Goal: Information Seeking & Learning: Learn about a topic

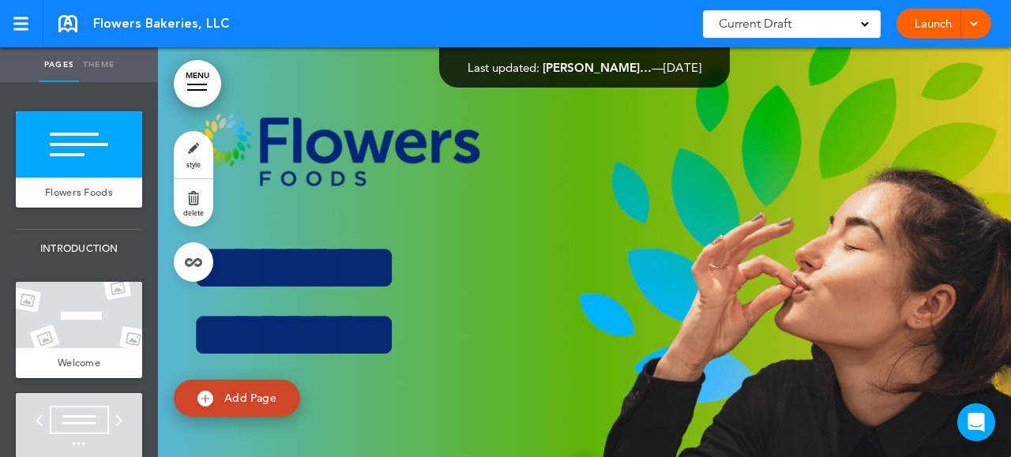
click at [195, 85] on link "MENU" at bounding box center [197, 83] width 47 height 47
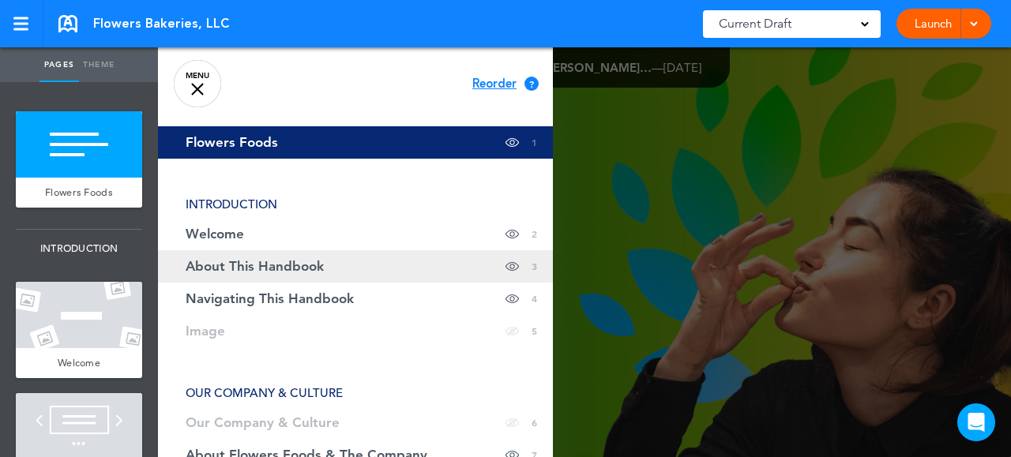
click at [220, 260] on span "About This Handbook" at bounding box center [255, 266] width 138 height 13
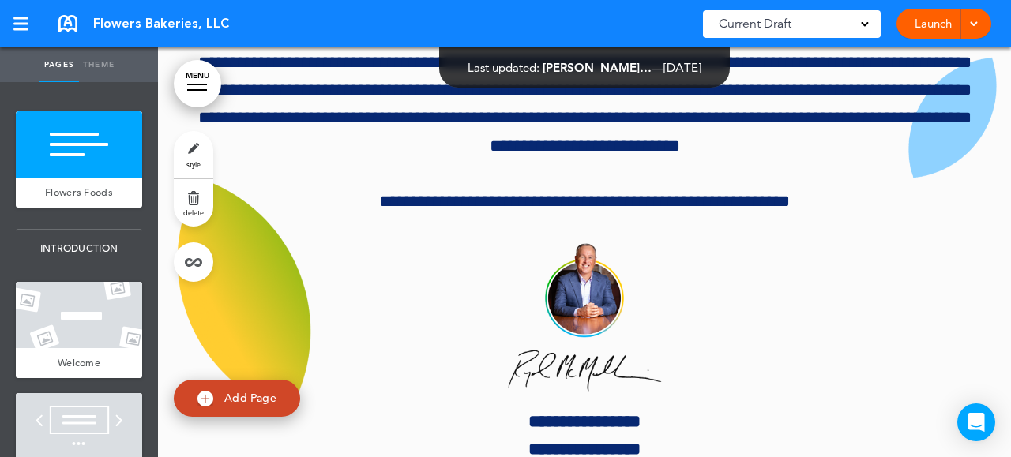
scroll to position [1905, 0]
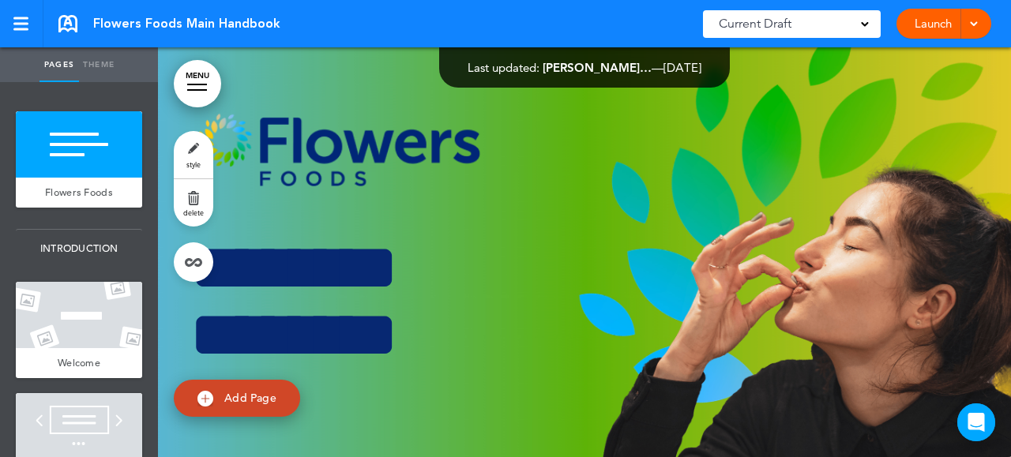
click at [929, 23] on link "Launch" at bounding box center [933, 24] width 50 height 30
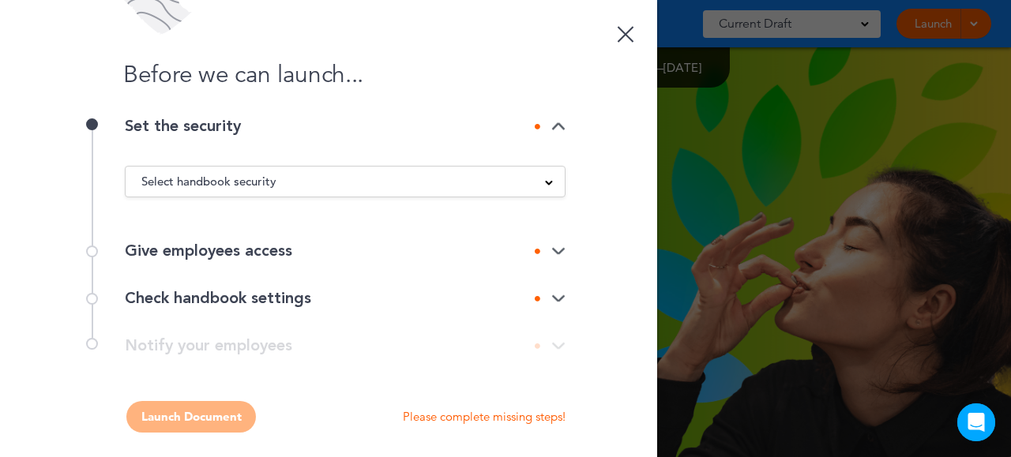
click at [618, 36] on div at bounding box center [626, 34] width 17 height 17
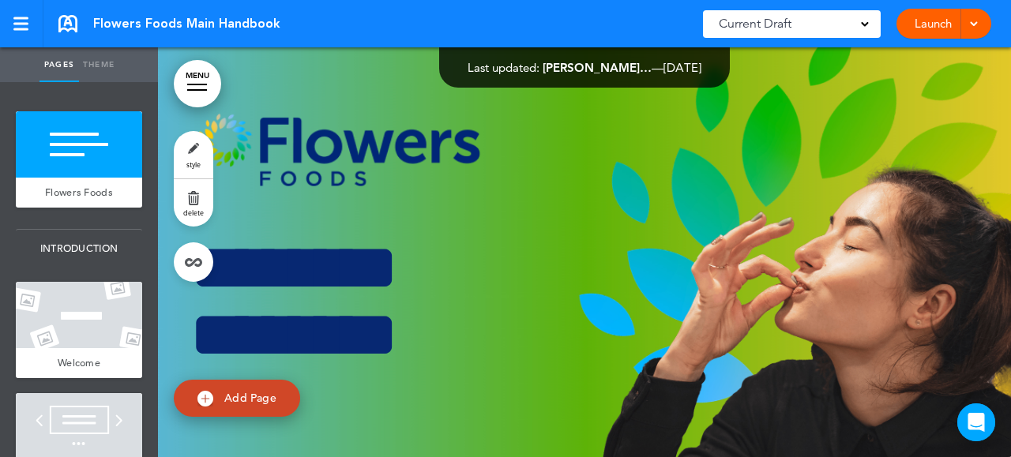
click at [206, 79] on link "MENU" at bounding box center [197, 83] width 47 height 47
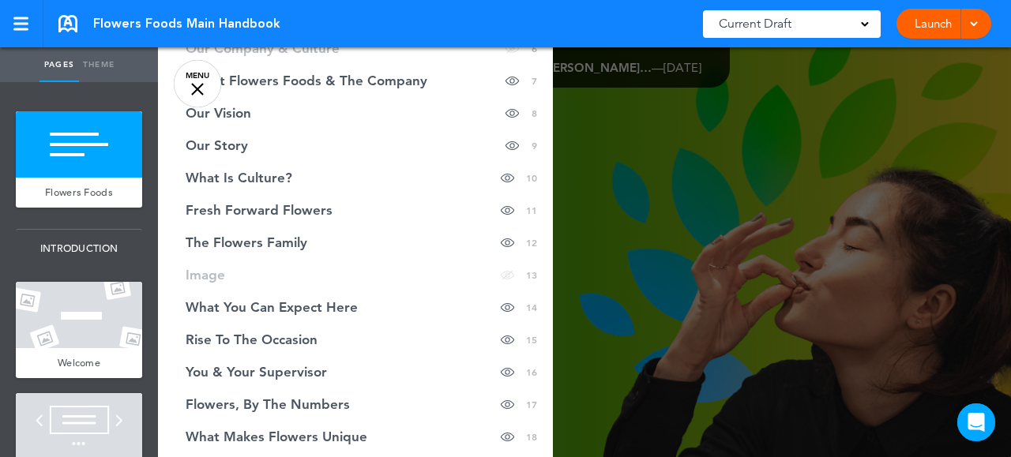
scroll to position [448, 0]
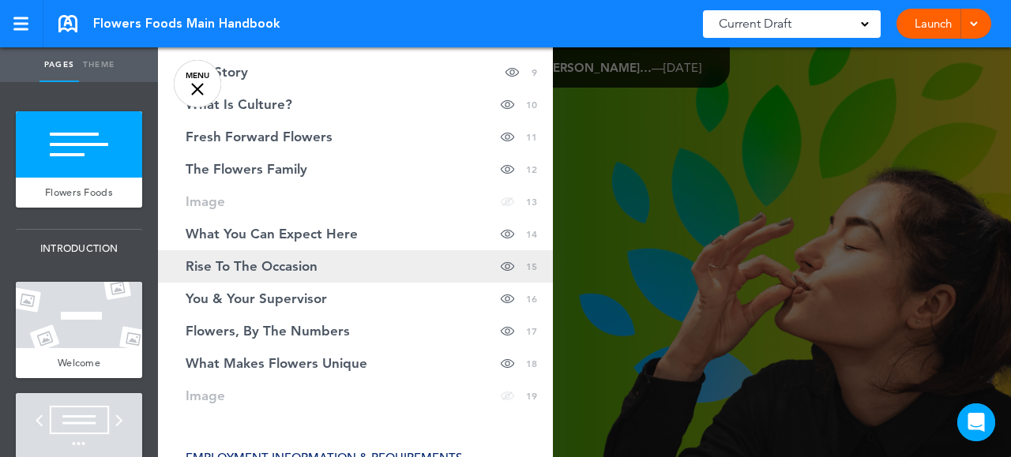
click at [250, 273] on span "Rise To The Occasion" at bounding box center [252, 266] width 132 height 13
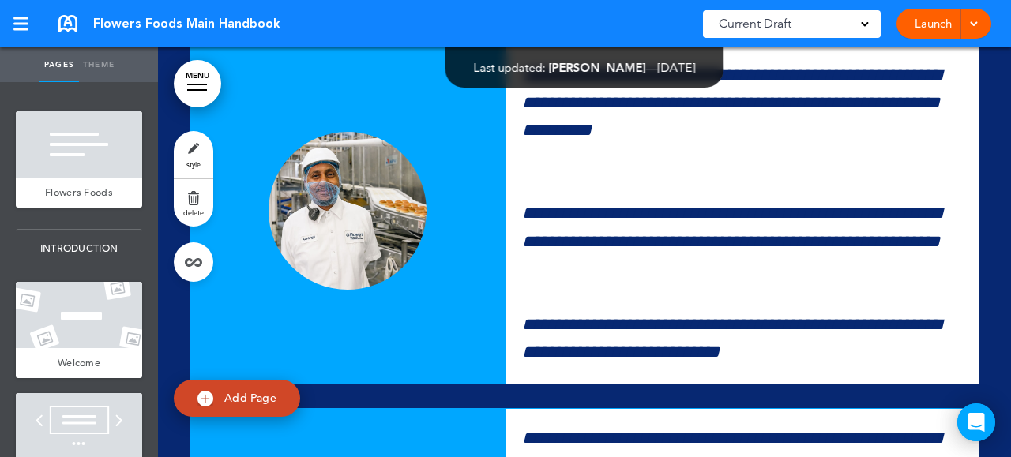
scroll to position [15736, 0]
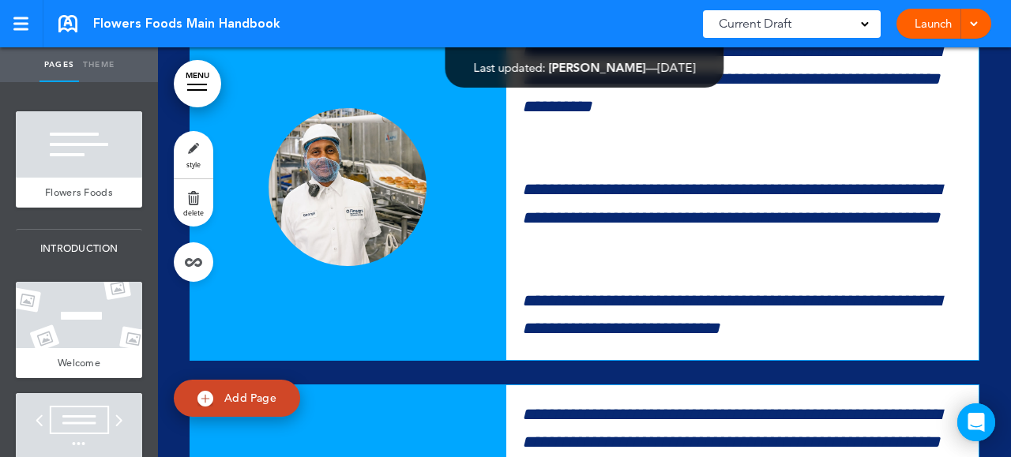
click at [997, 453] on div at bounding box center [584, 436] width 853 height 2343
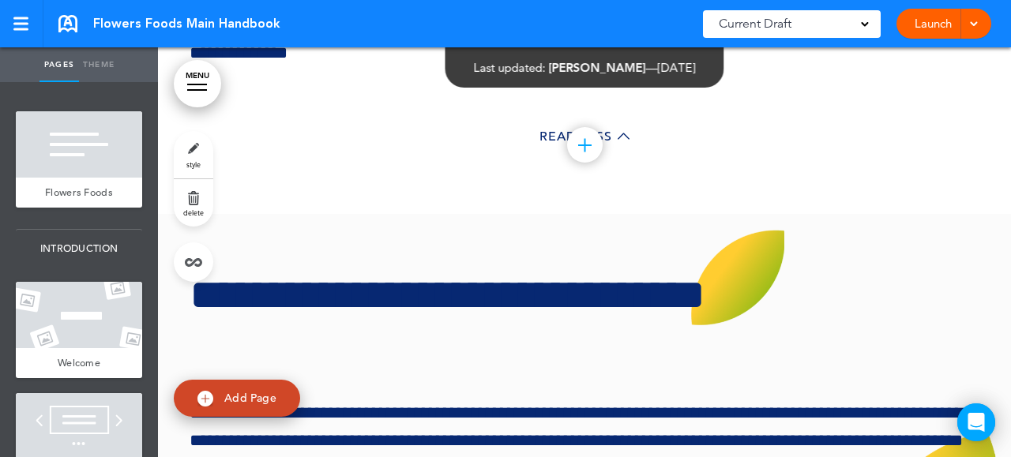
scroll to position [19179, 0]
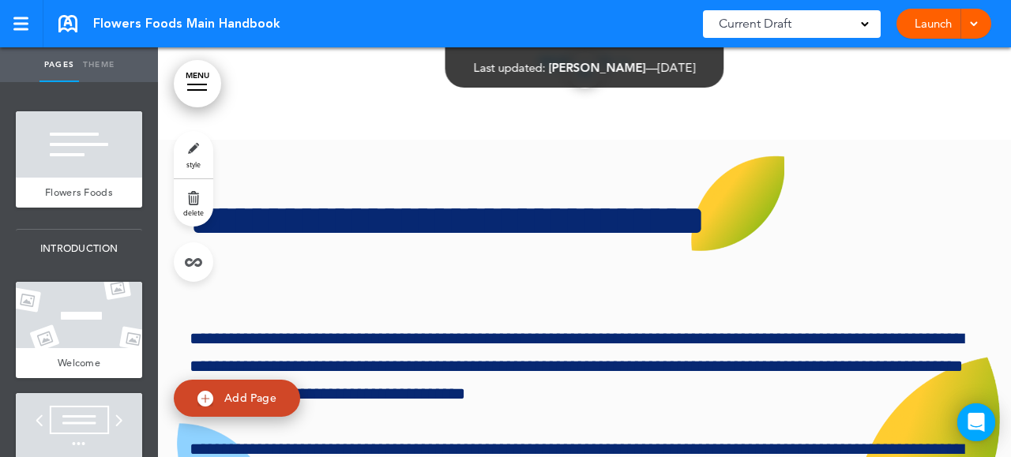
click at [619, 68] on icon at bounding box center [624, 62] width 12 height 12
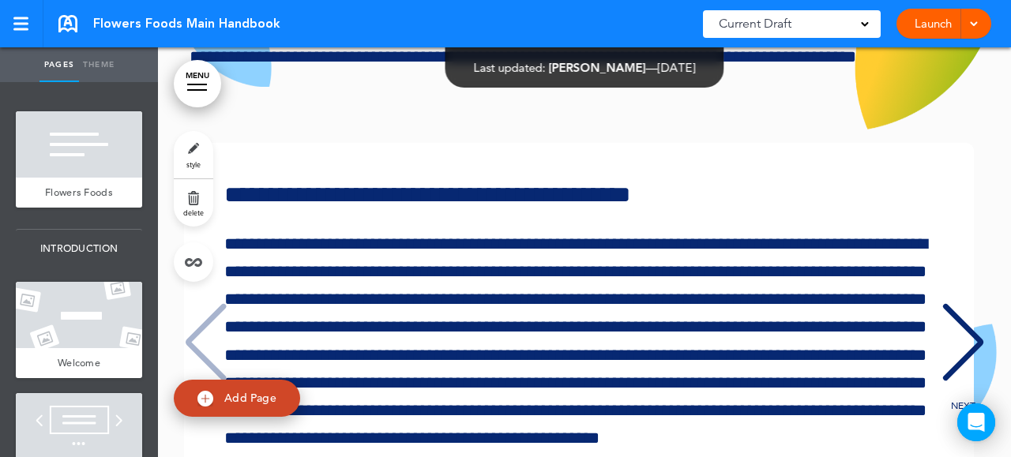
scroll to position [19370, 0]
